Goal: Information Seeking & Learning: Learn about a topic

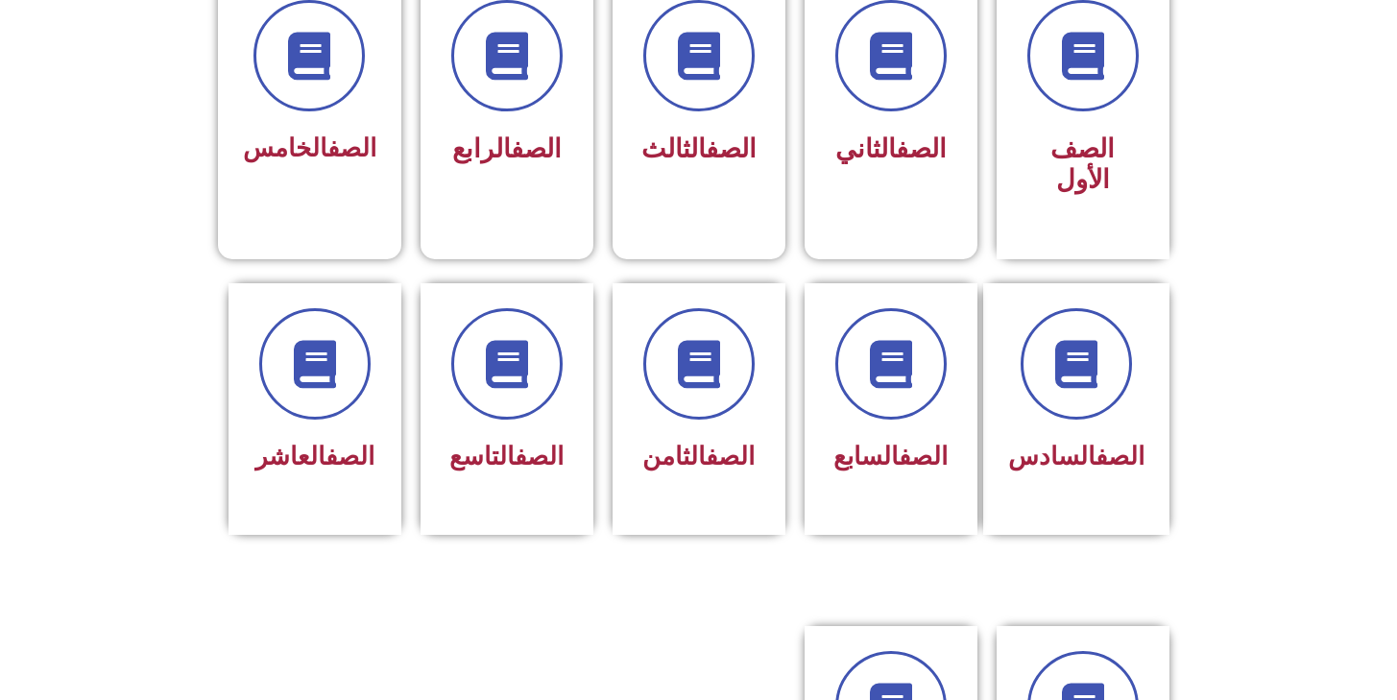
scroll to position [567, 0]
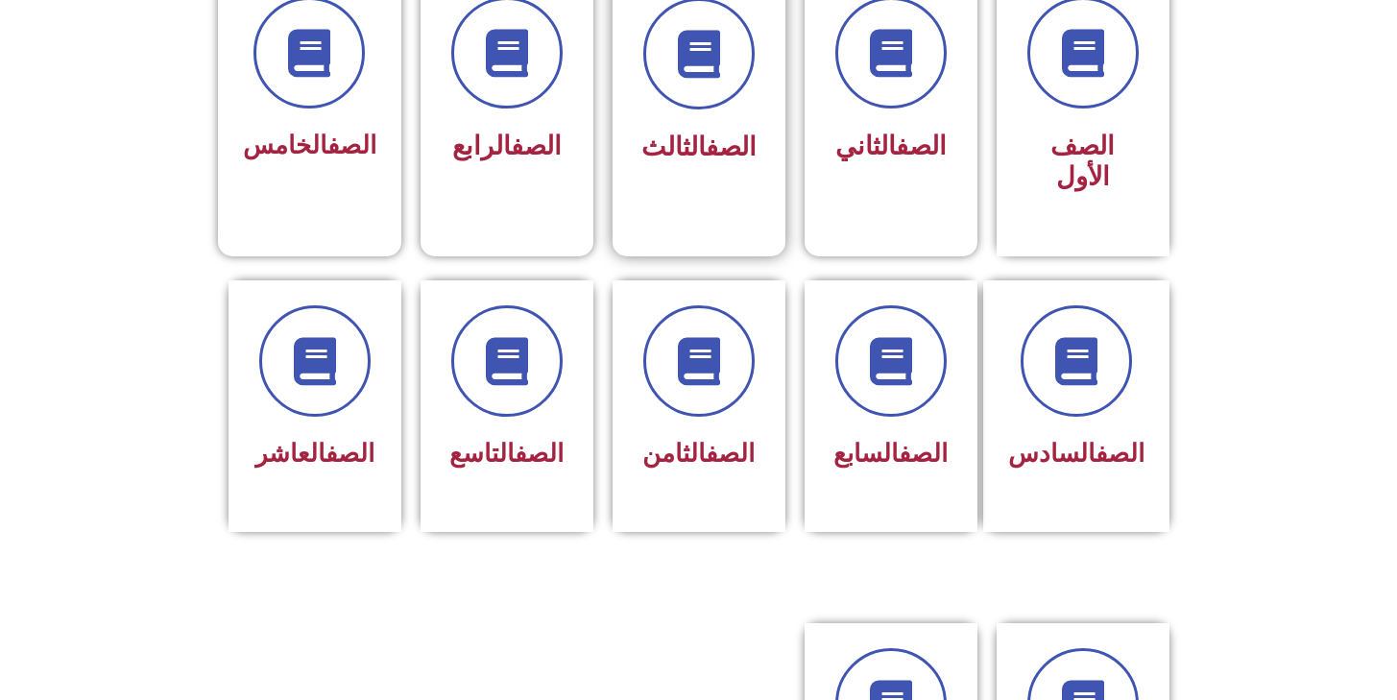
click at [684, 154] on span "الصف الثالث" at bounding box center [698, 147] width 115 height 31
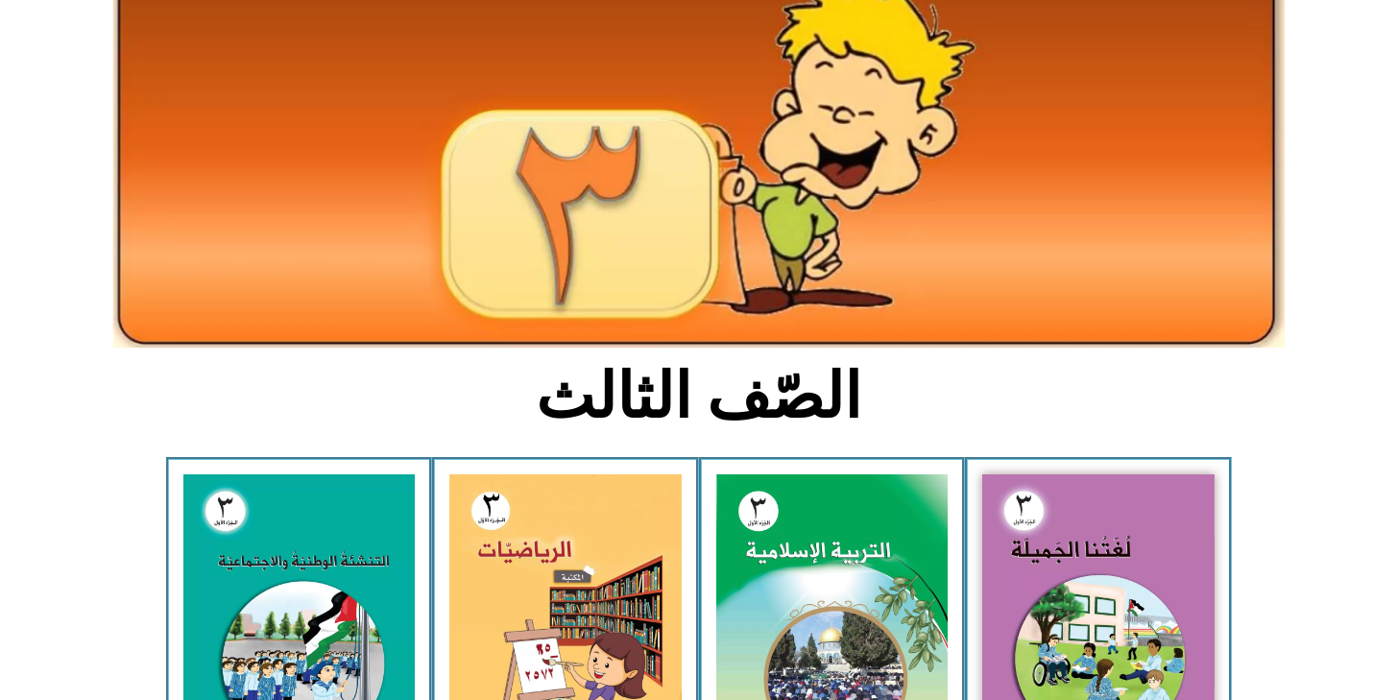
scroll to position [146, 0]
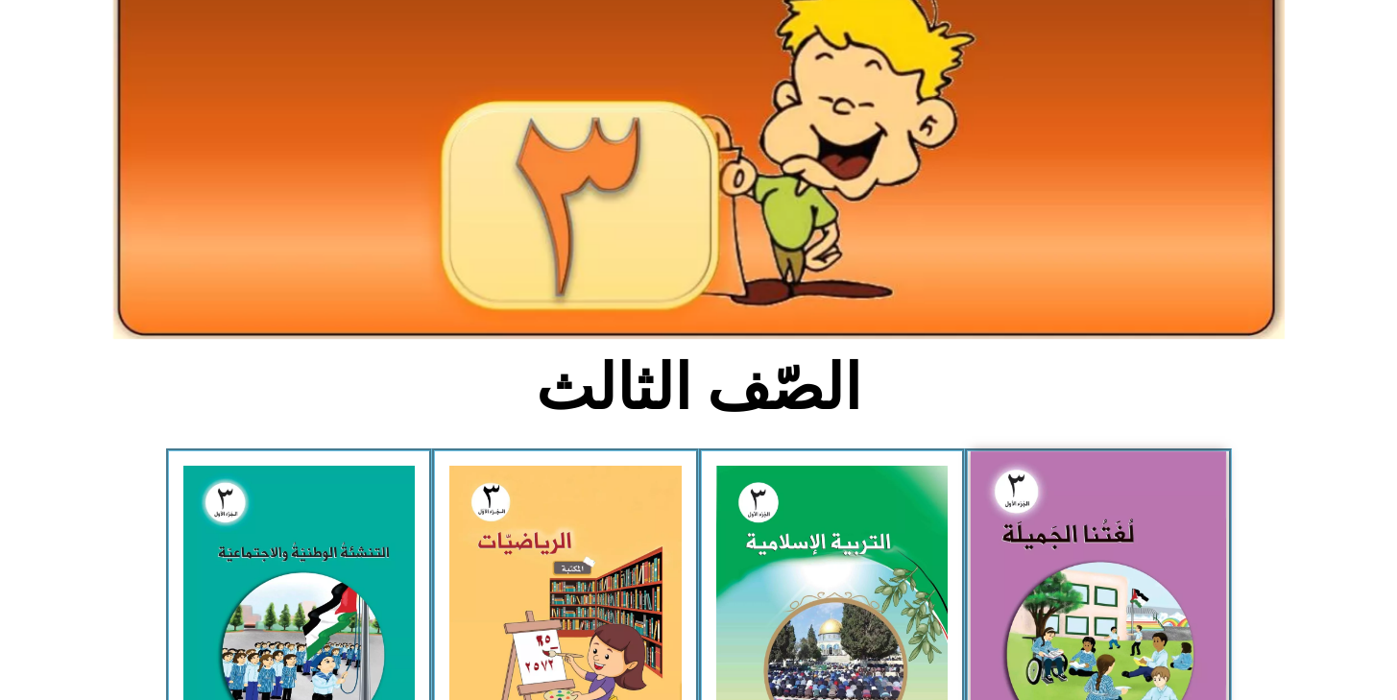
click at [1062, 549] on img at bounding box center [1098, 608] width 255 height 314
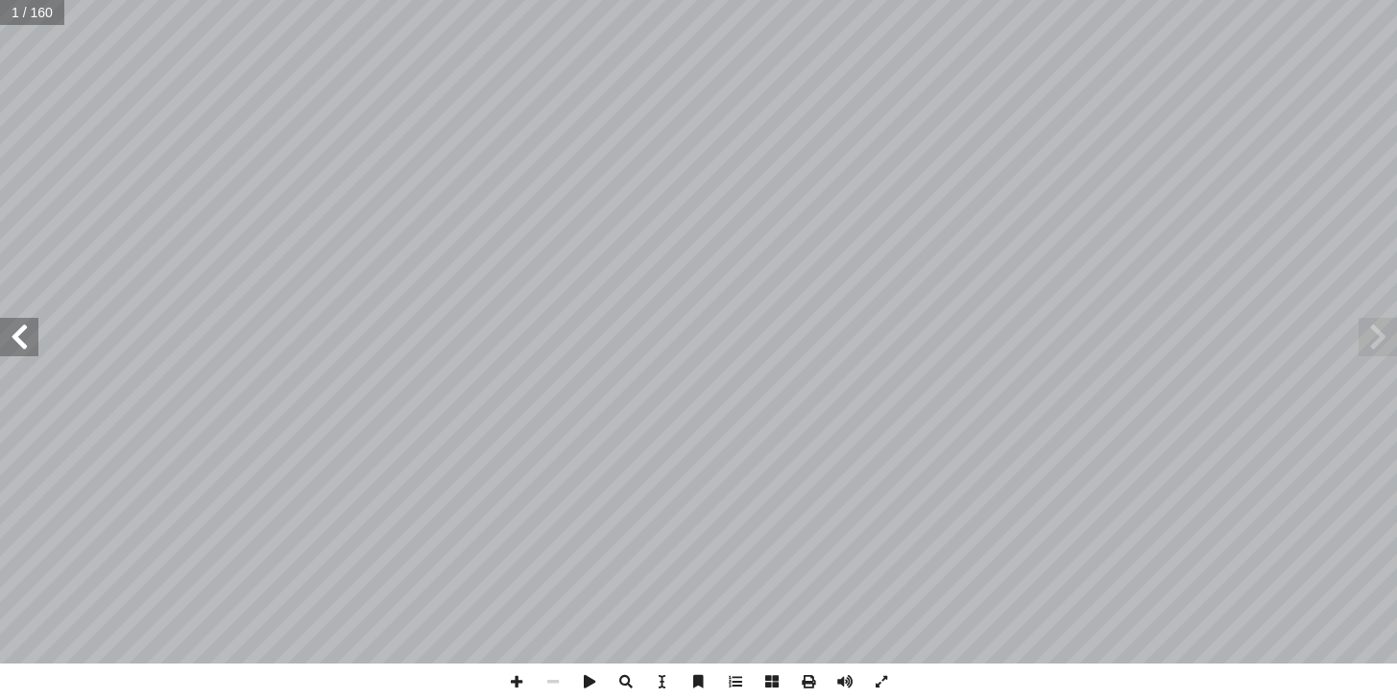
click at [17, 353] on span at bounding box center [19, 337] width 38 height 38
click at [16, 353] on span at bounding box center [19, 337] width 38 height 38
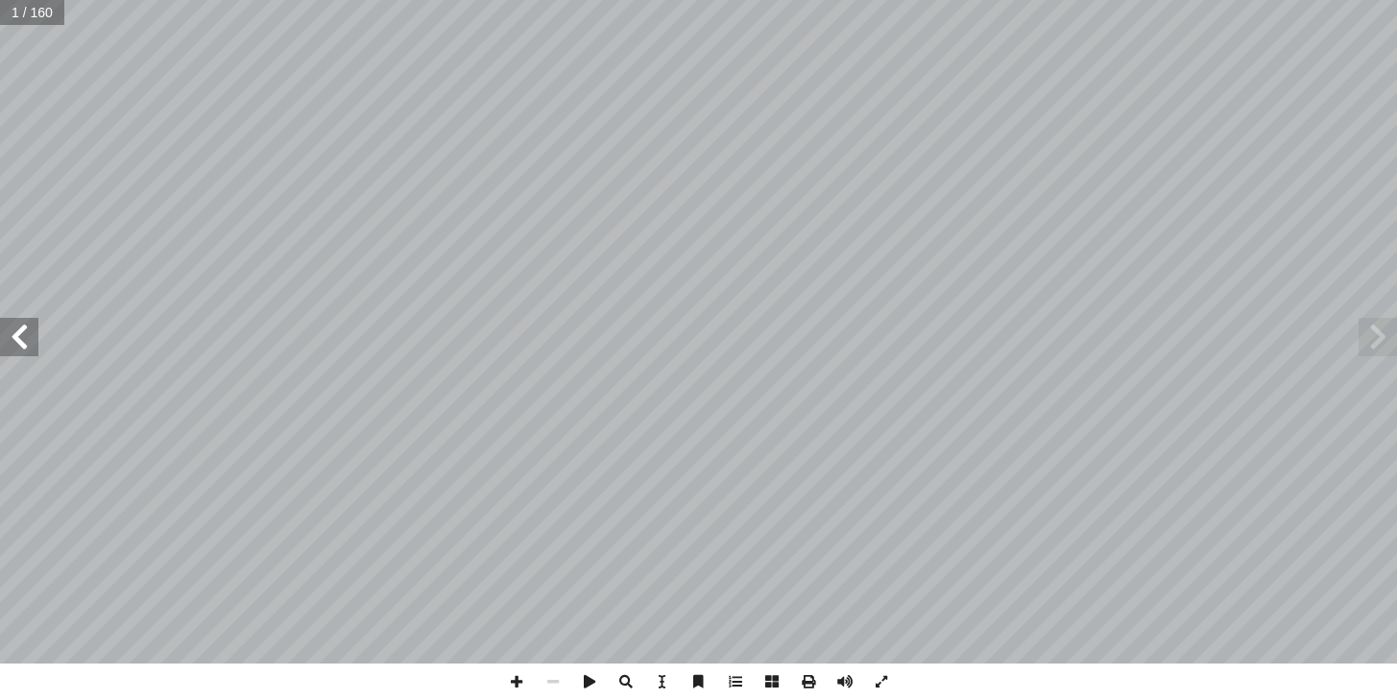
click at [16, 353] on span at bounding box center [19, 337] width 38 height 38
click at [1369, 342] on span at bounding box center [1378, 337] width 38 height 38
click at [1367, 340] on span at bounding box center [1378, 337] width 38 height 38
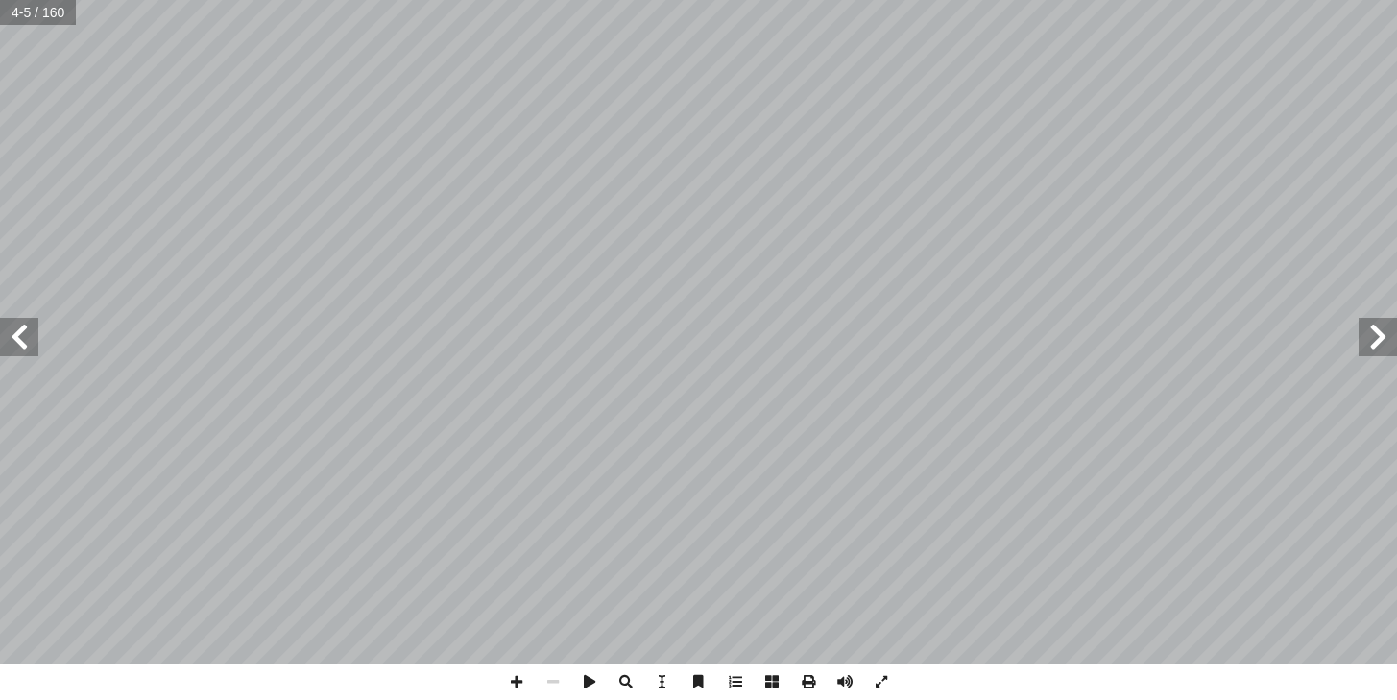
click at [14, 344] on span at bounding box center [19, 337] width 38 height 38
click at [13, 344] on span at bounding box center [19, 337] width 38 height 38
click at [22, 328] on span at bounding box center [19, 337] width 38 height 38
click at [6, 338] on span at bounding box center [19, 337] width 38 height 38
